Goal: Find specific page/section: Find specific page/section

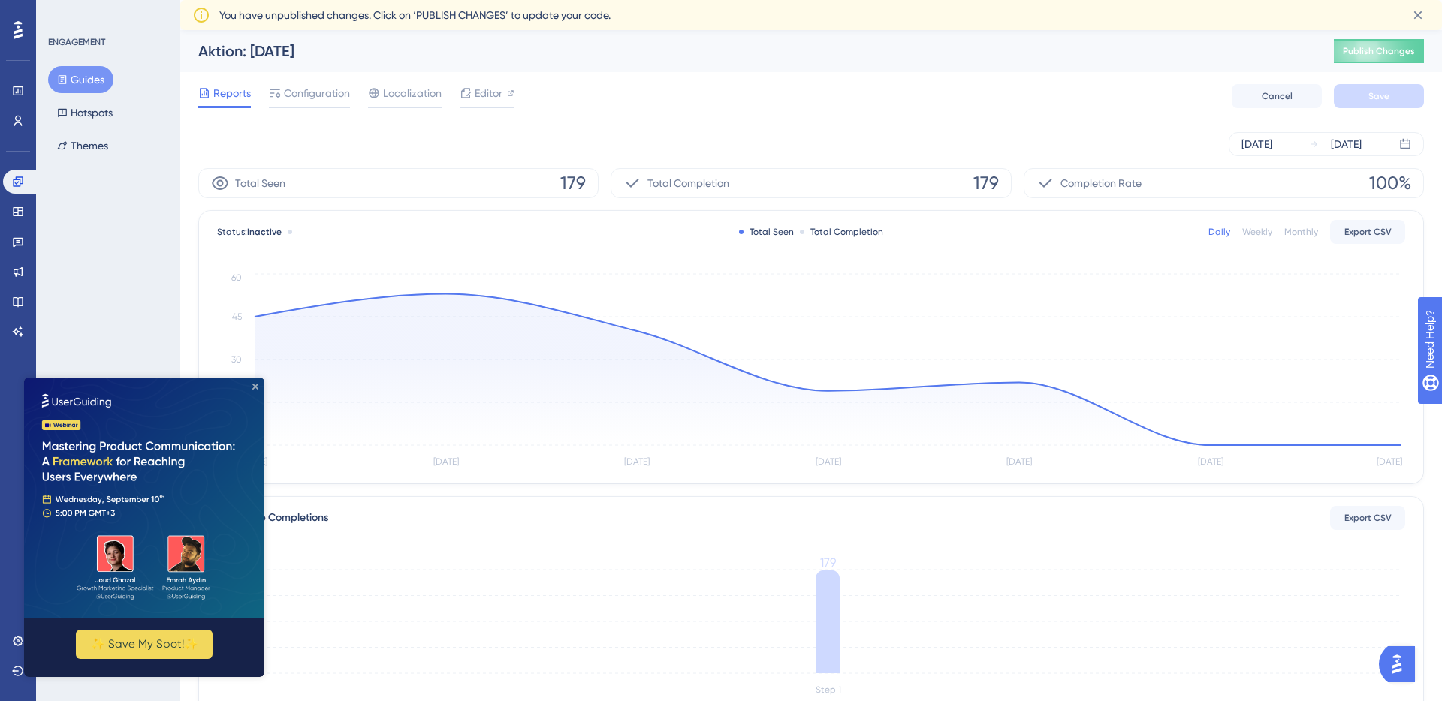
click at [252, 387] on icon "Close Preview" at bounding box center [255, 387] width 6 height 6
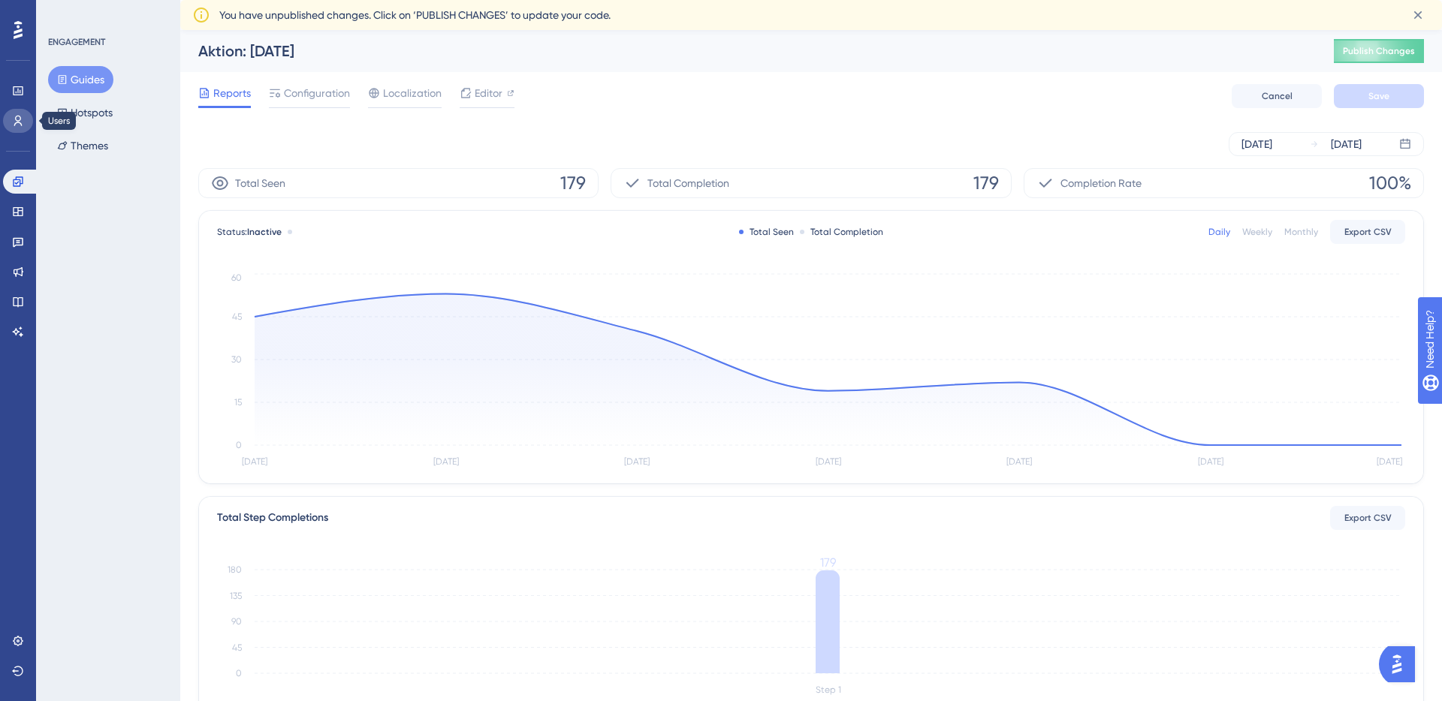
click at [19, 121] on icon at bounding box center [18, 121] width 12 height 12
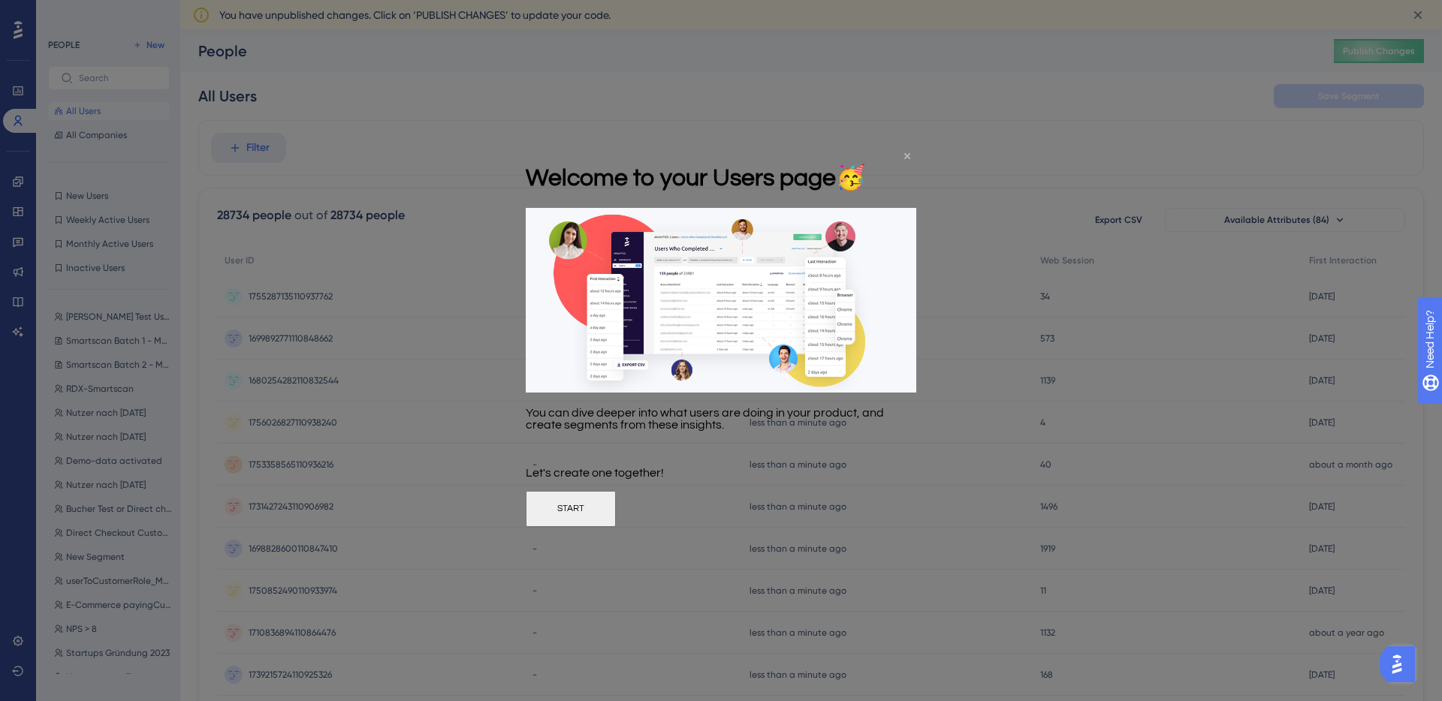
click at [905, 153] on icon "Close Preview" at bounding box center [907, 156] width 6 height 6
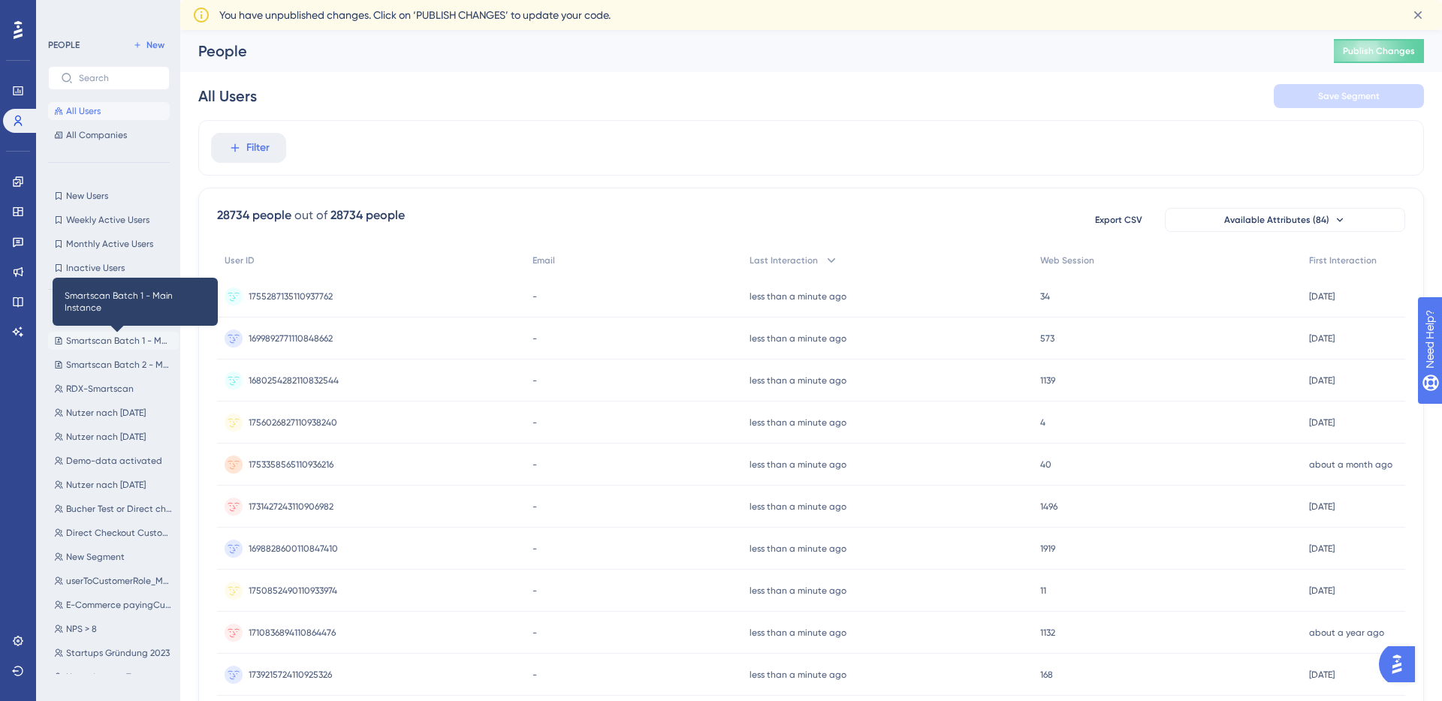
click at [106, 344] on span "Smartscan Batch 1 - Main Instance" at bounding box center [119, 341] width 107 height 12
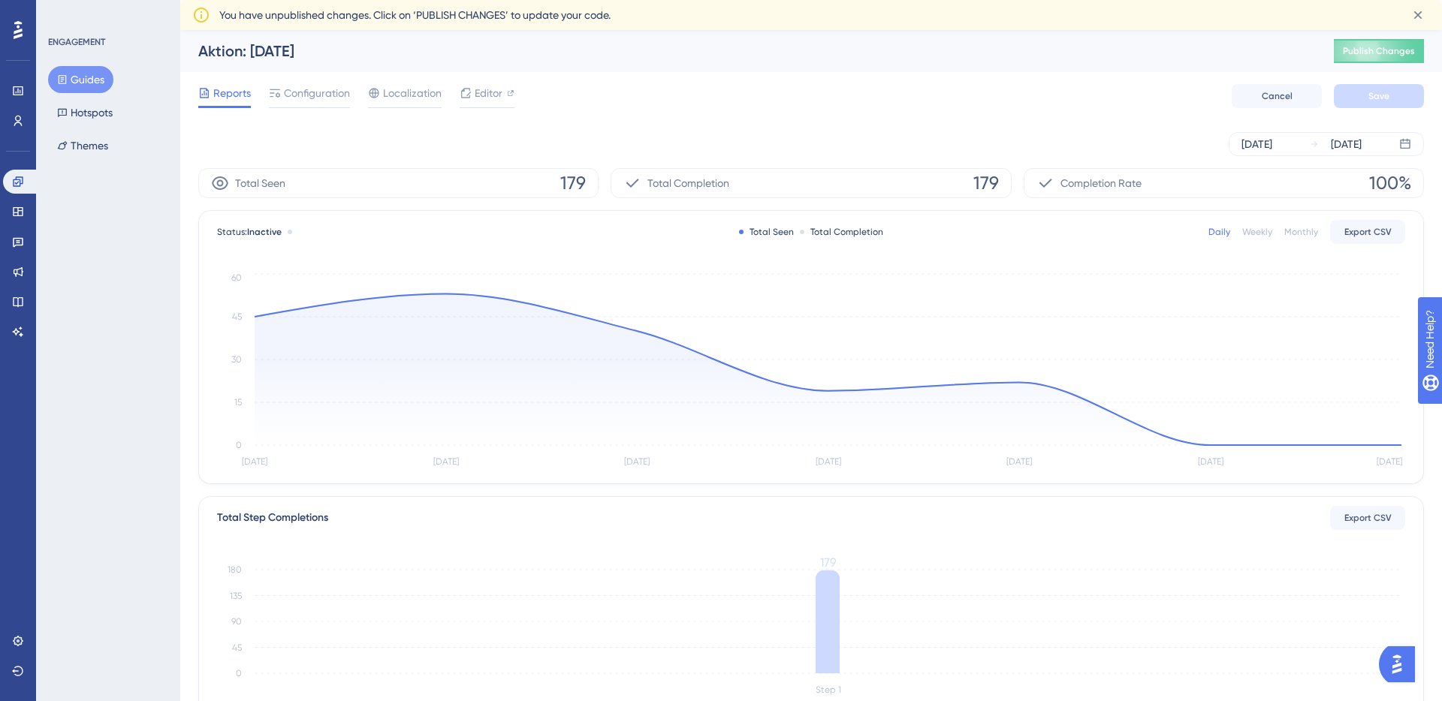
click at [19, 29] on icon at bounding box center [18, 30] width 9 height 18
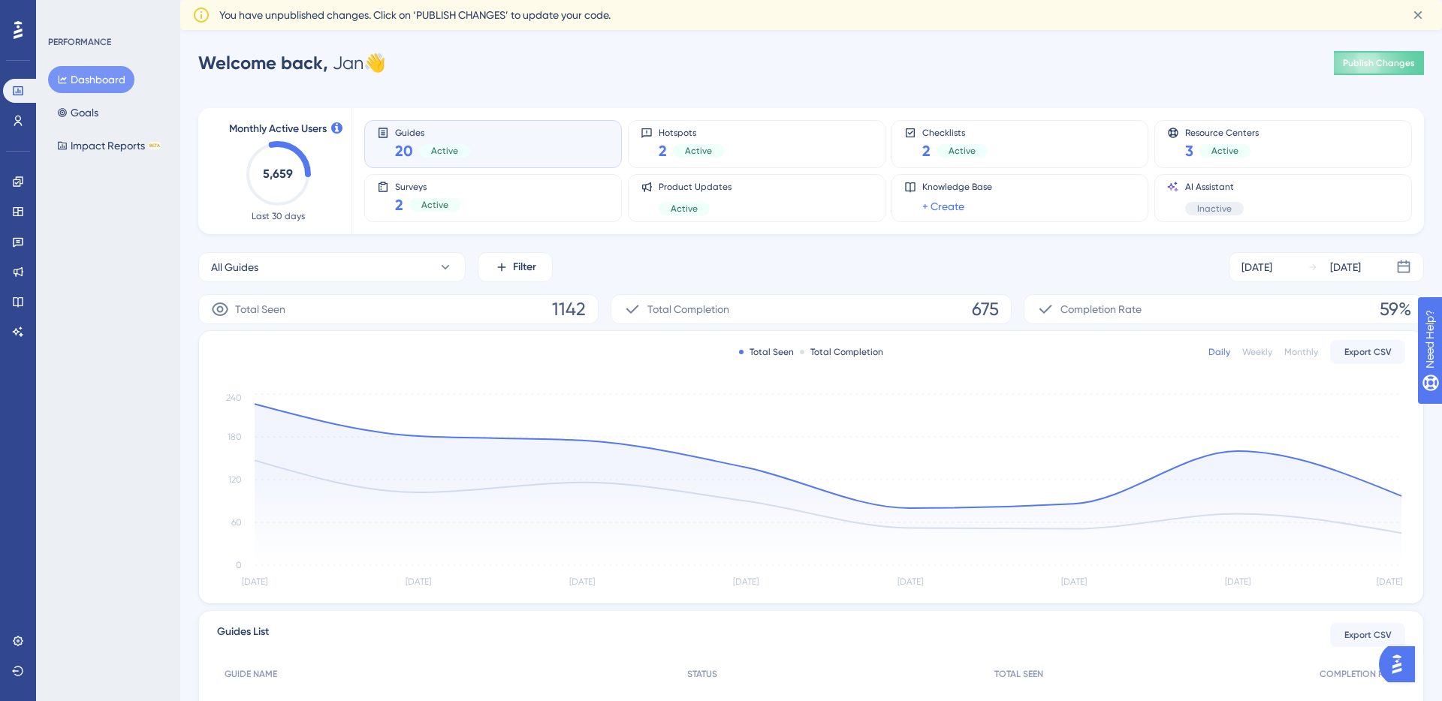
click at [657, 74] on div "Welcome back, Jan 👋 Publish Changes" at bounding box center [810, 63] width 1225 height 30
